Goal: Navigation & Orientation: Find specific page/section

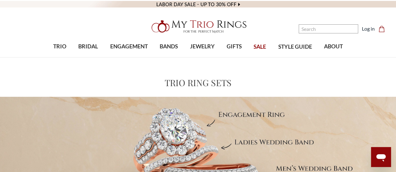
click at [265, 23] on div at bounding box center [198, 27] width 166 height 20
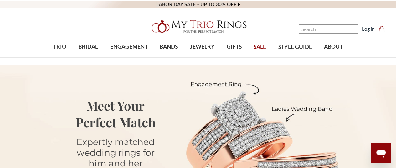
click at [333, 46] on nav "Search Search Search Log in Cart Cart 0" at bounding box center [342, 29] width 99 height 58
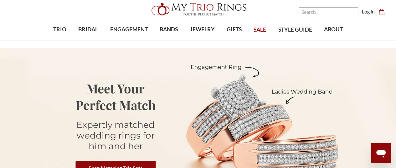
scroll to position [31, 0]
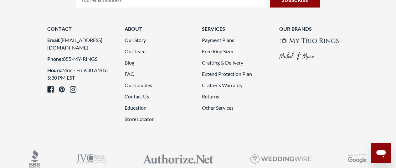
scroll to position [2238, 0]
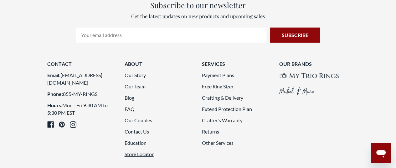
click at [132, 151] on link "Store Locator" at bounding box center [139, 154] width 29 height 6
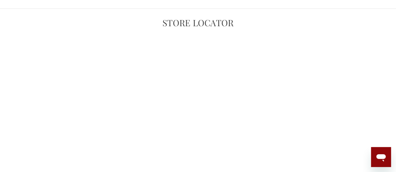
scroll to position [63, 0]
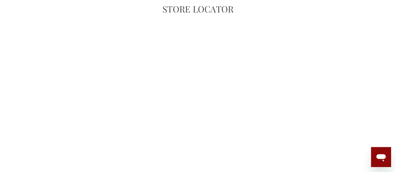
click at [253, 15] on h1 "Store Locator" at bounding box center [197, 9] width 373 height 13
click at [259, 13] on h1 "Store Locator" at bounding box center [197, 9] width 373 height 13
click at [270, 18] on section "Store Locator" at bounding box center [197, 143] width 373 height 280
click at [264, 18] on section "Store Locator" at bounding box center [197, 143] width 373 height 280
